Goal: Download file/media

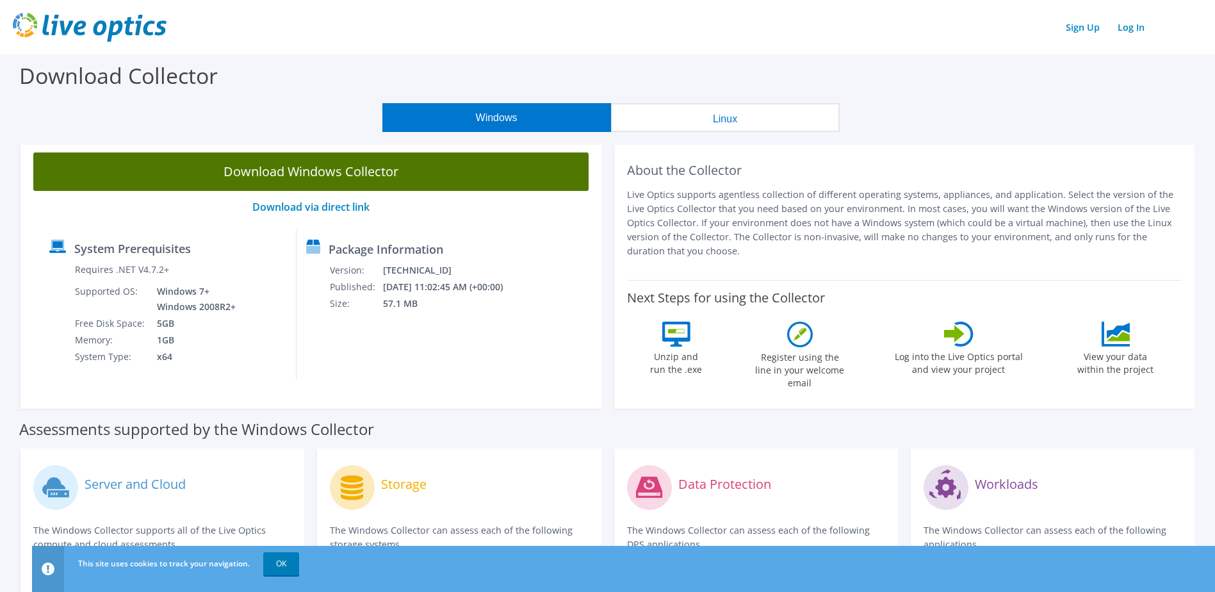
click at [280, 174] on link "Download Windows Collector" at bounding box center [310, 171] width 555 height 38
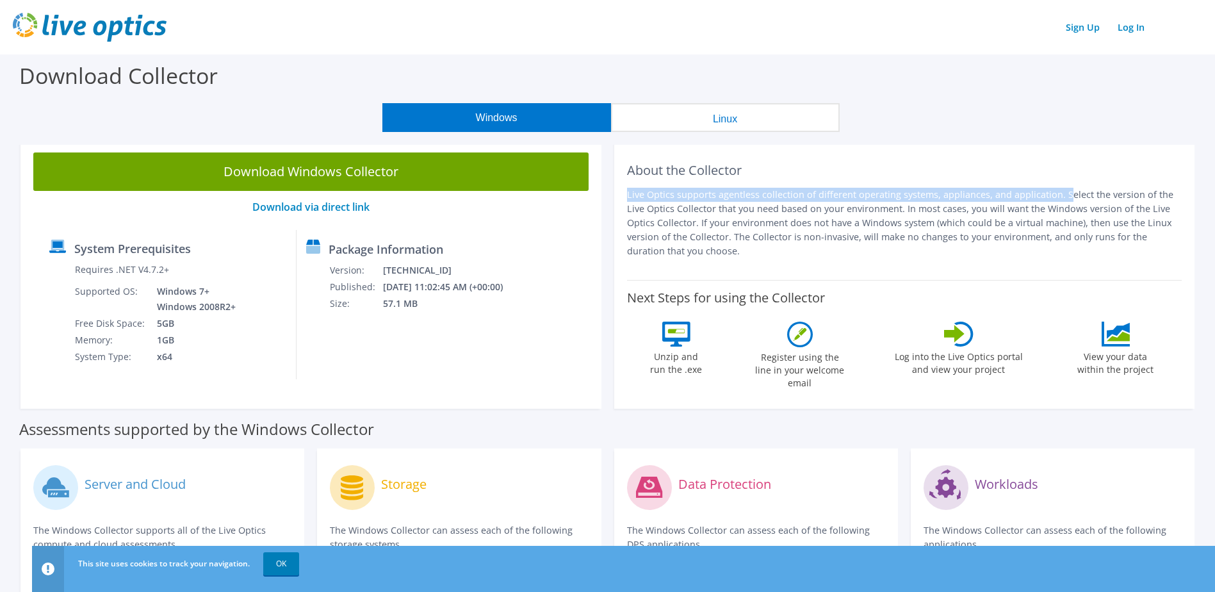
click at [958, 179] on div "About the Collector Live Optics supports agentless collection of different oper…" at bounding box center [904, 209] width 555 height 115
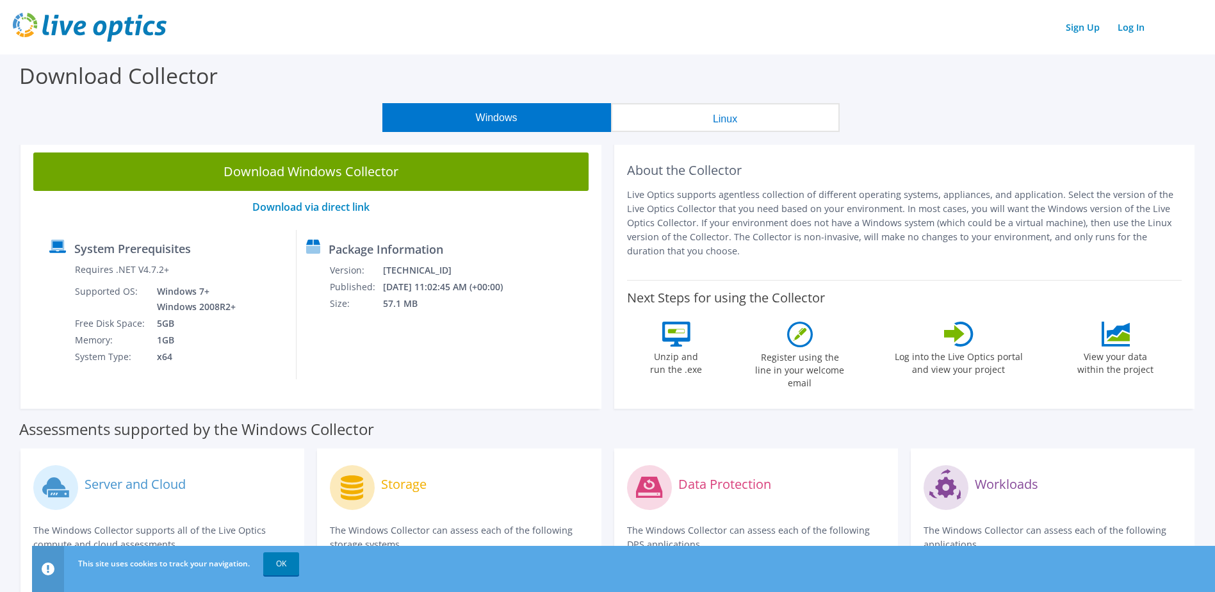
click at [901, 82] on div "Download Collector" at bounding box center [607, 78] width 1202 height 49
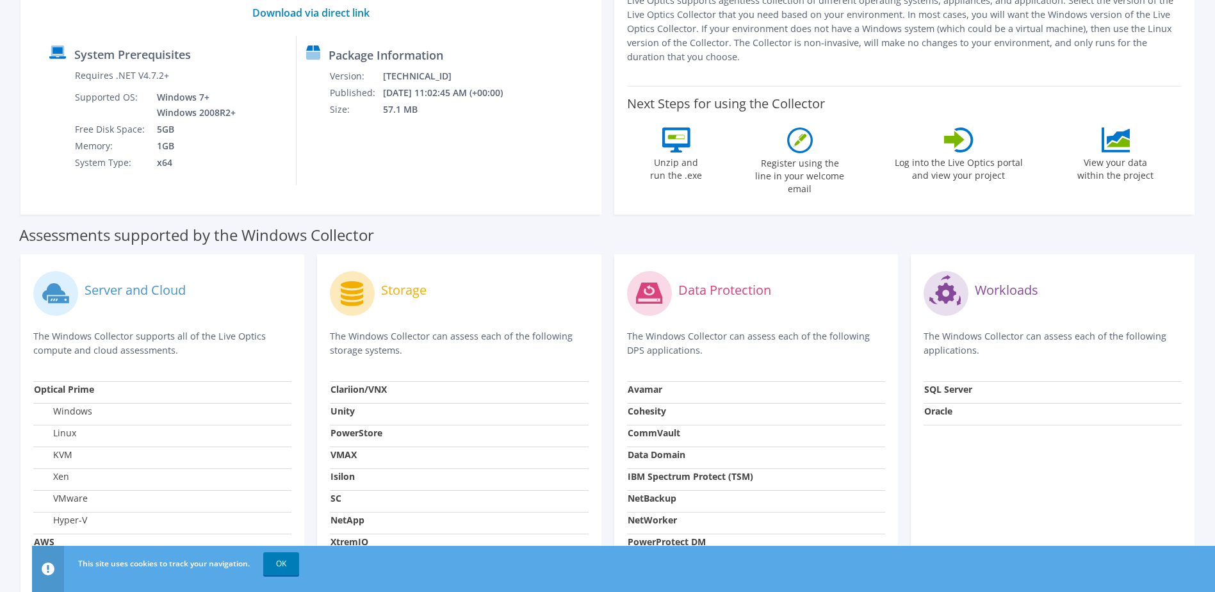
scroll to position [360, 0]
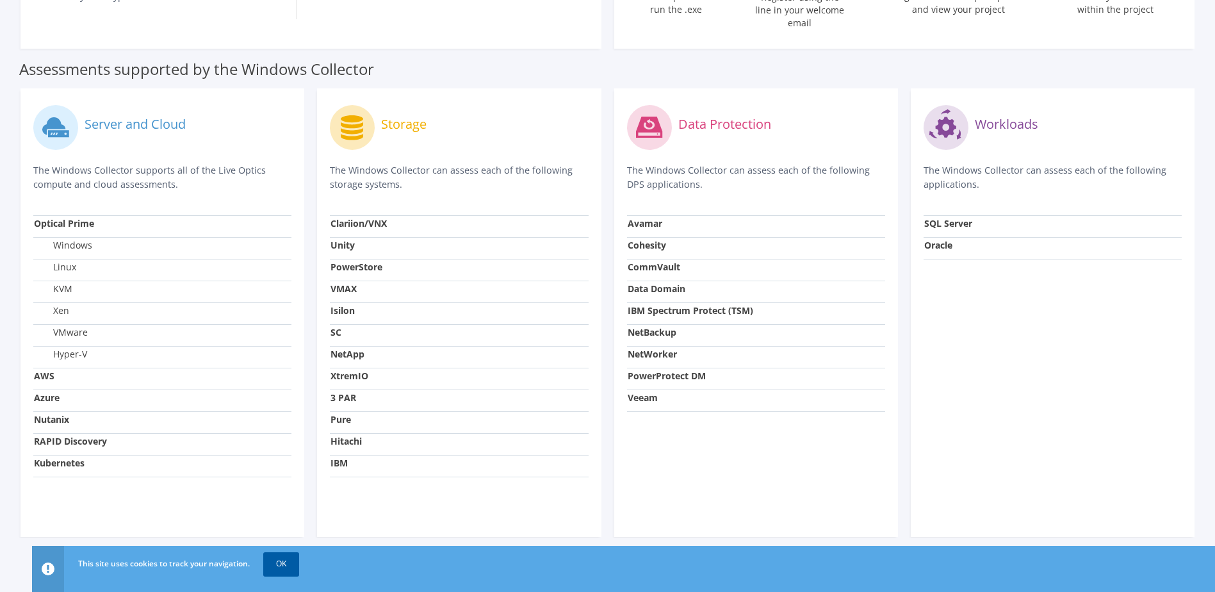
click at [279, 562] on link "OK" at bounding box center [281, 563] width 36 height 23
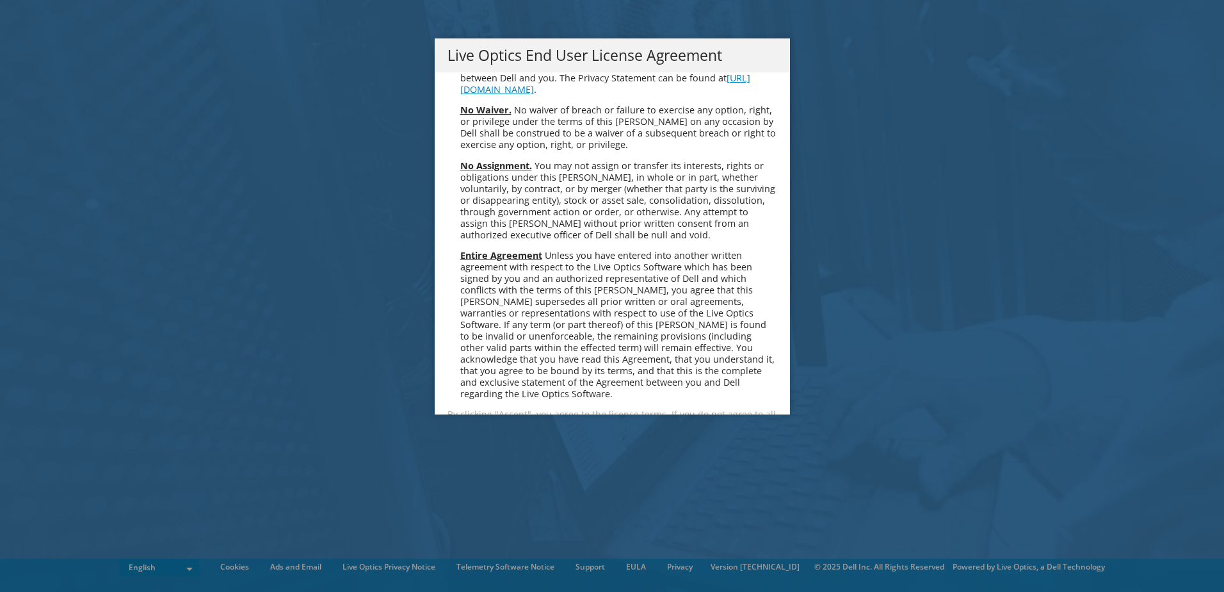
scroll to position [4842, 0]
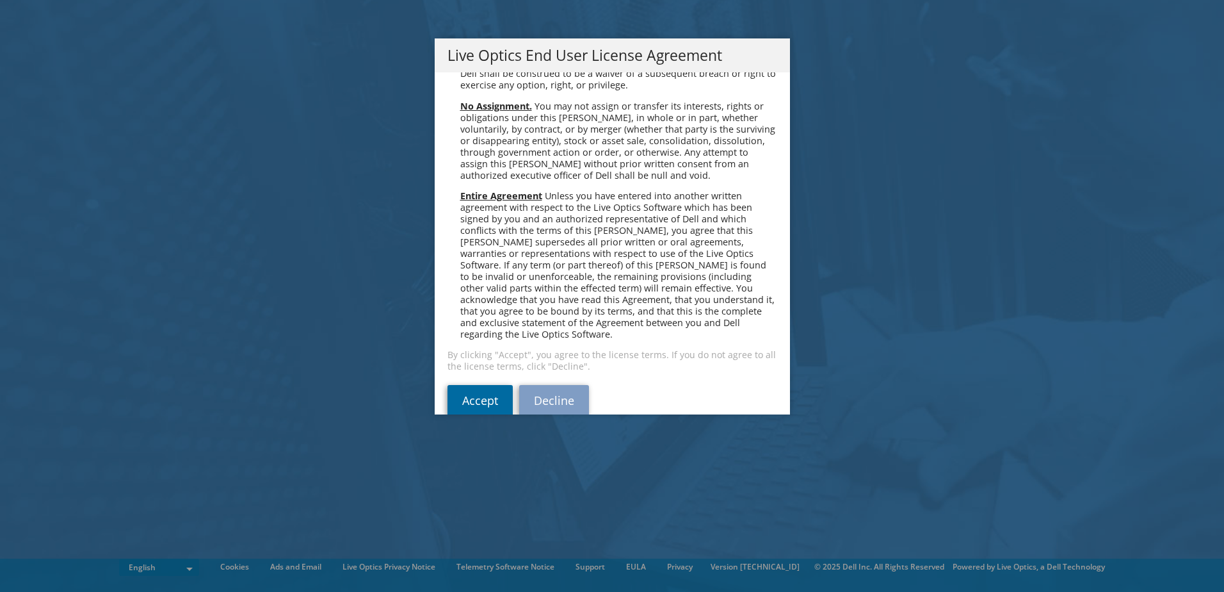
click at [473, 385] on link "Accept" at bounding box center [480, 400] width 65 height 31
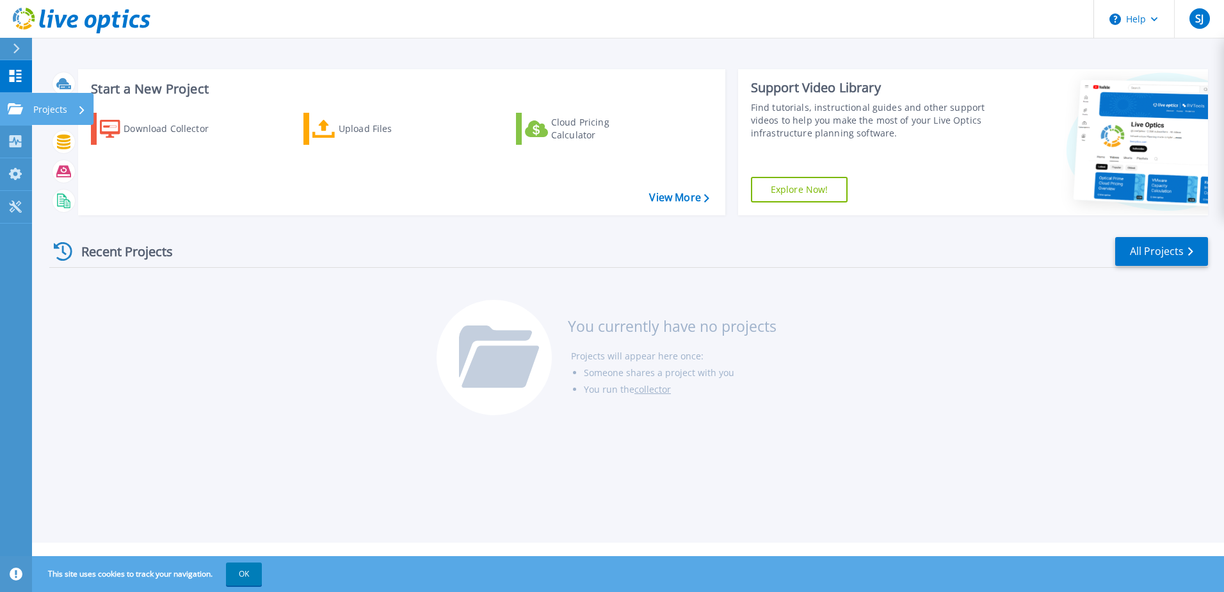
click at [15, 104] on icon at bounding box center [15, 108] width 15 height 11
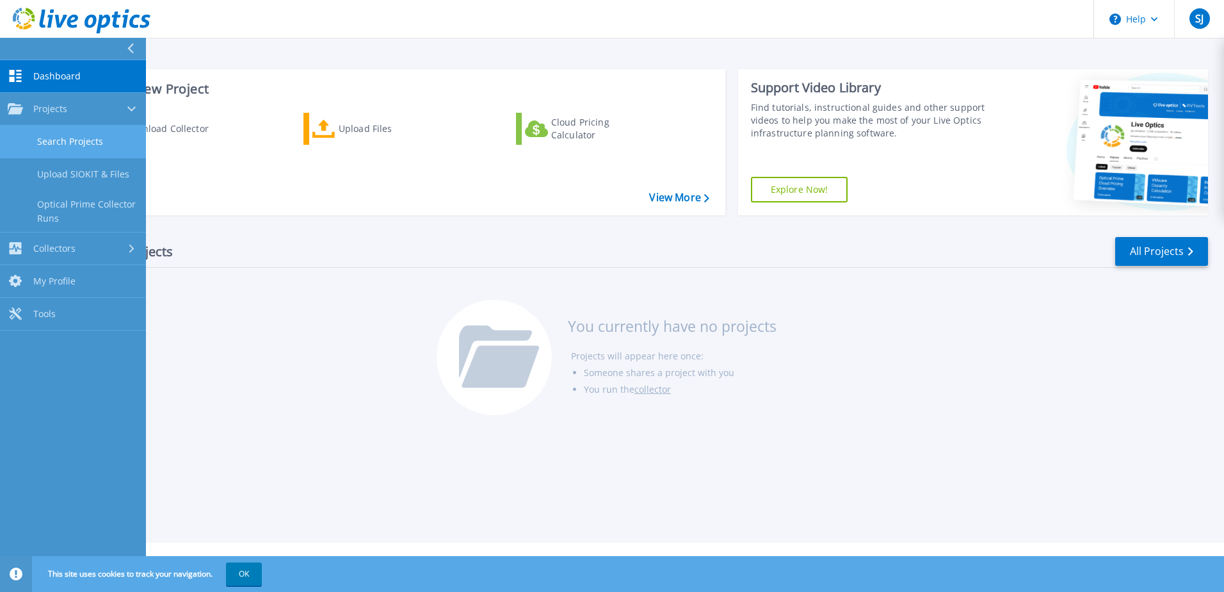
click at [55, 140] on link "Search Projects" at bounding box center [73, 141] width 146 height 33
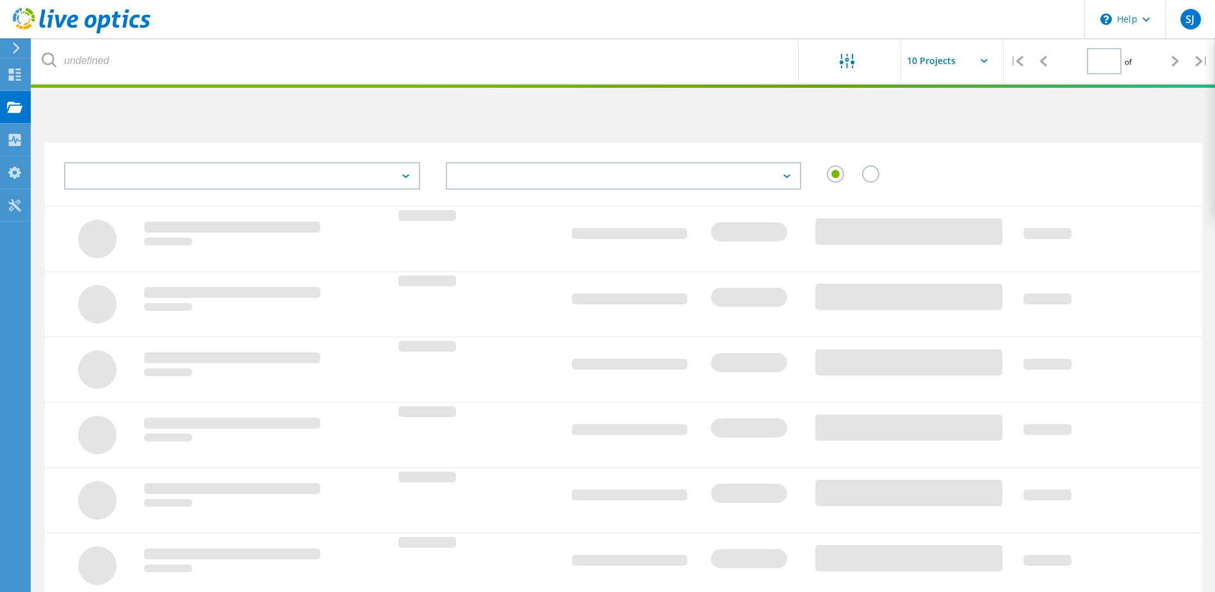
type input "1"
